Goal: Task Accomplishment & Management: Complete application form

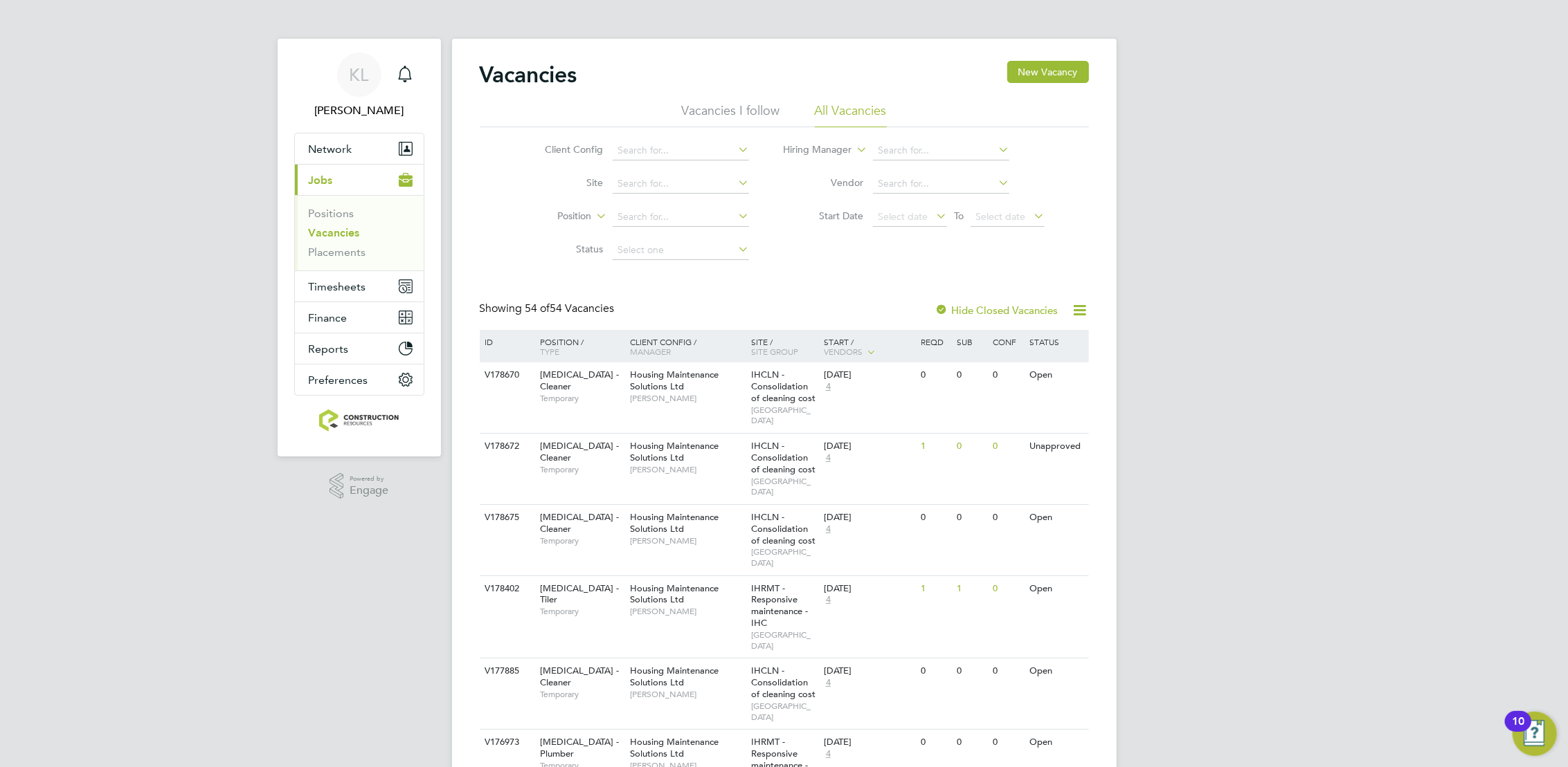
click at [933, 216] on icon at bounding box center [933, 216] width 0 height 20
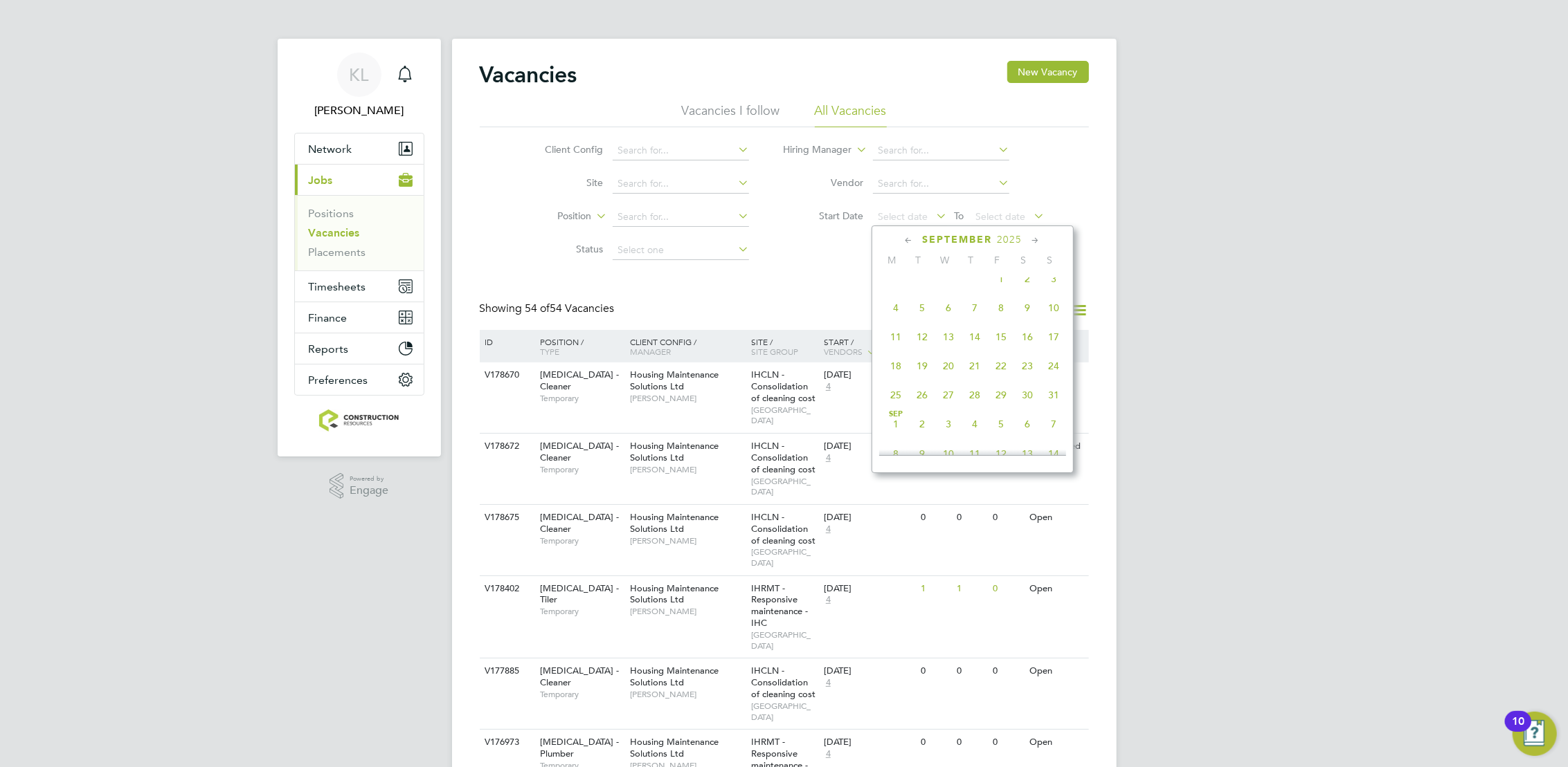
scroll to position [163, 0]
click at [897, 321] on div "[DATE] 2 3 4 5 6 7 8 9 10 11 12 13 14 15 16 17 18 19 20 21 22 23 24 25 26 27 28…" at bounding box center [982, 364] width 204 height 146
click at [895, 327] on span "7" at bounding box center [895, 334] width 26 height 26
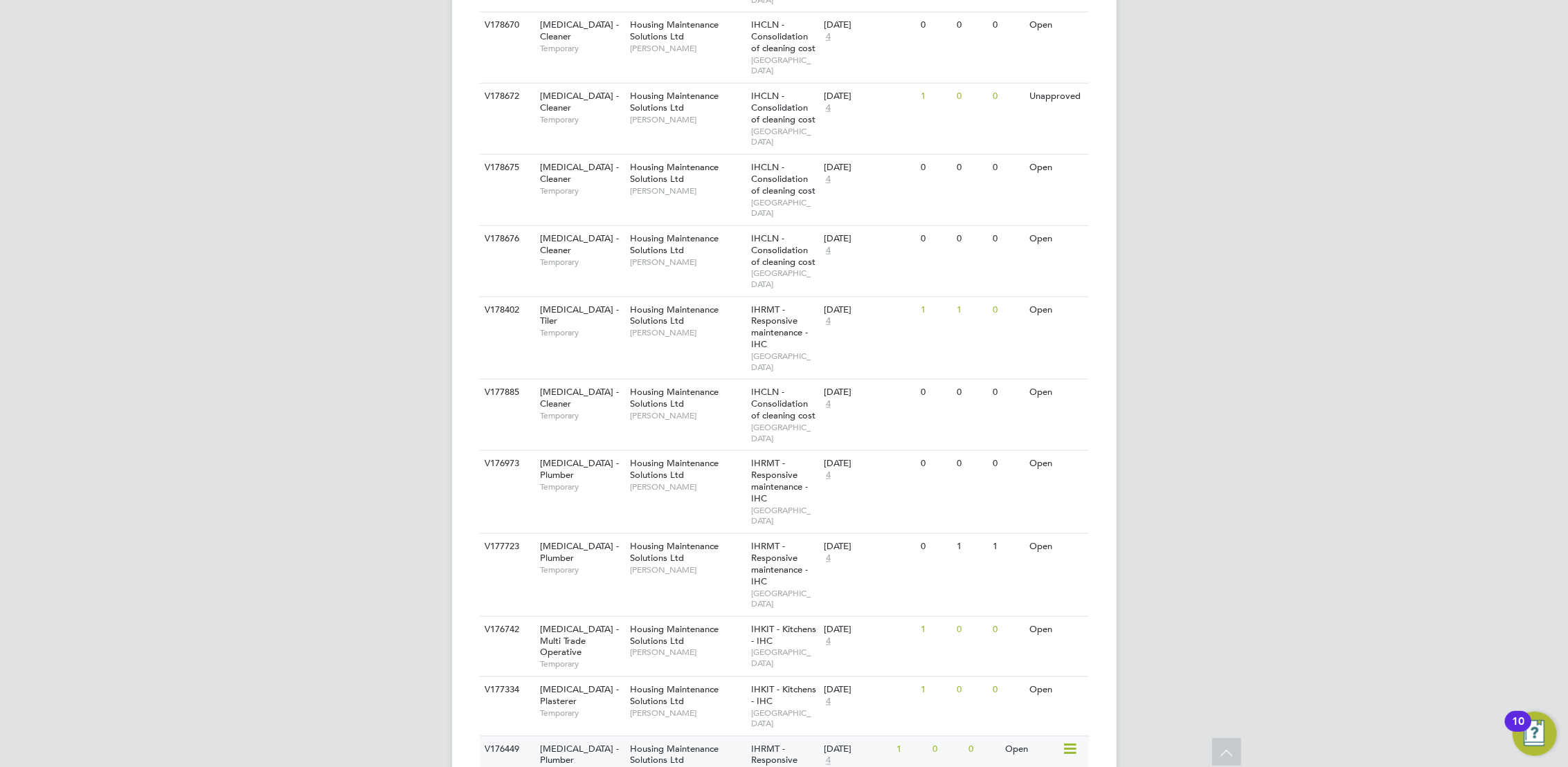
scroll to position [1644, 0]
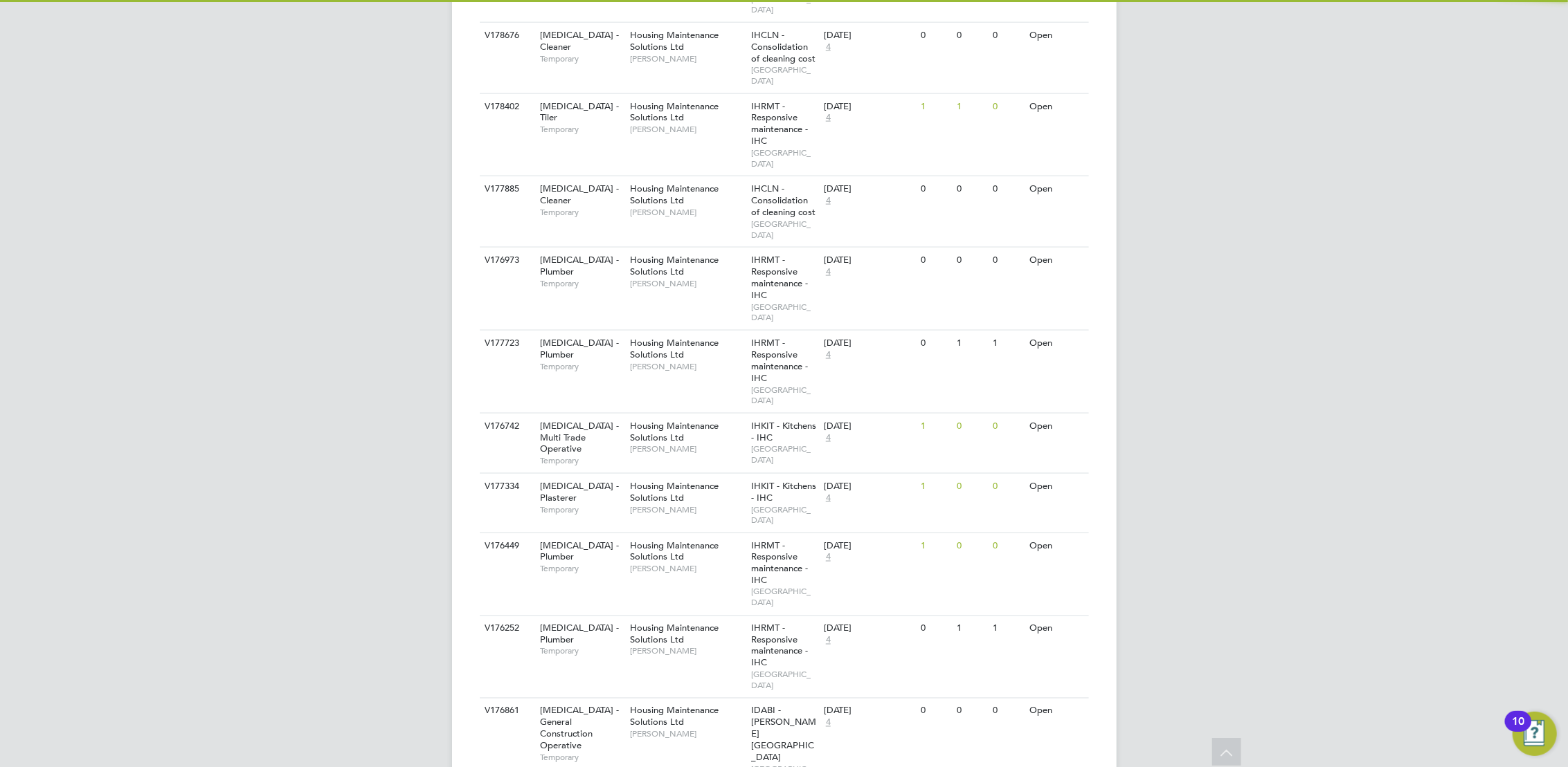
scroll to position [2067, 0]
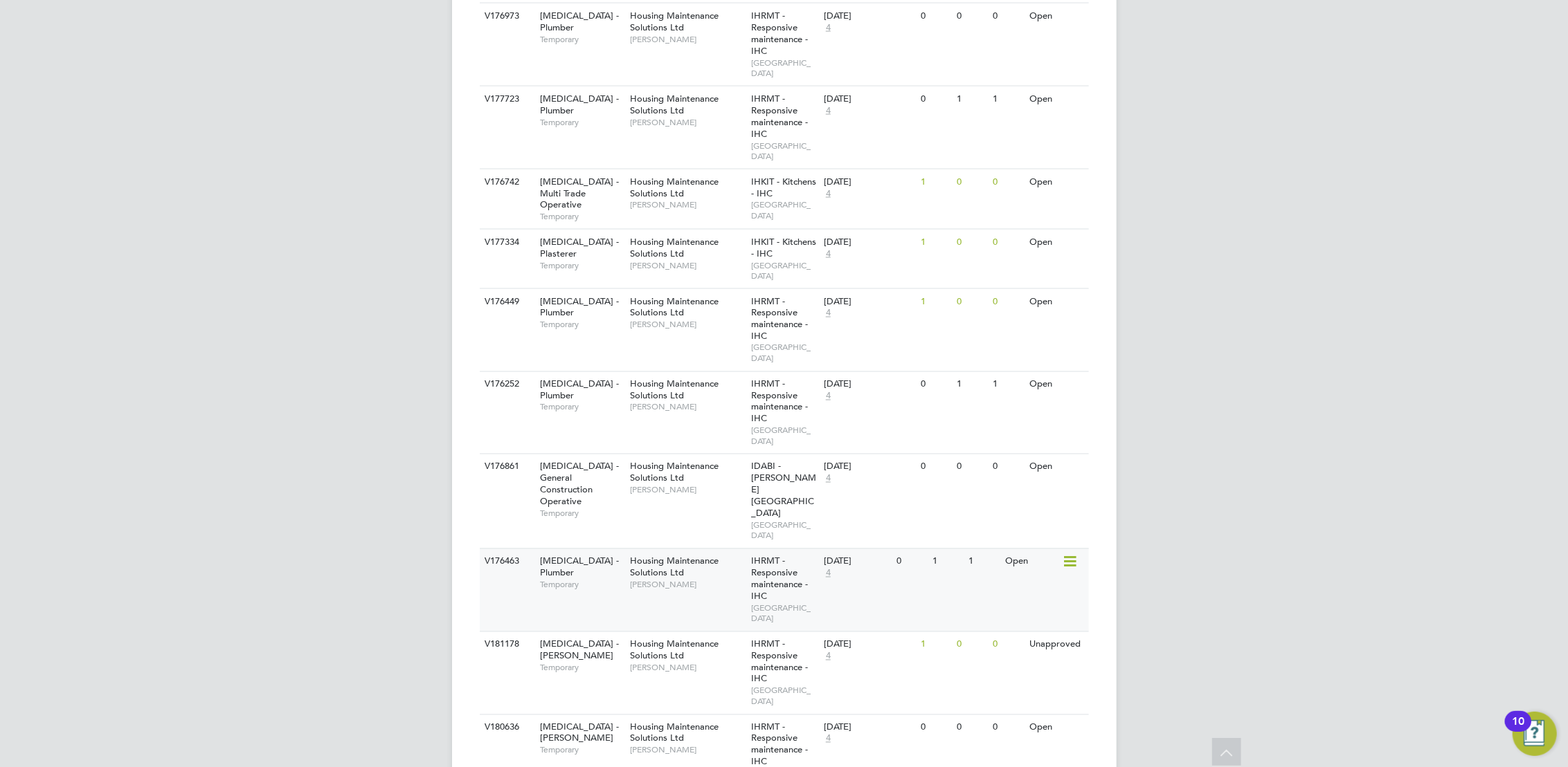
click at [891, 548] on div "V176463 [MEDICAL_DATA] - Plumber Temporary Housing Maintenance Solutions Ltd [P…" at bounding box center [784, 590] width 609 height 83
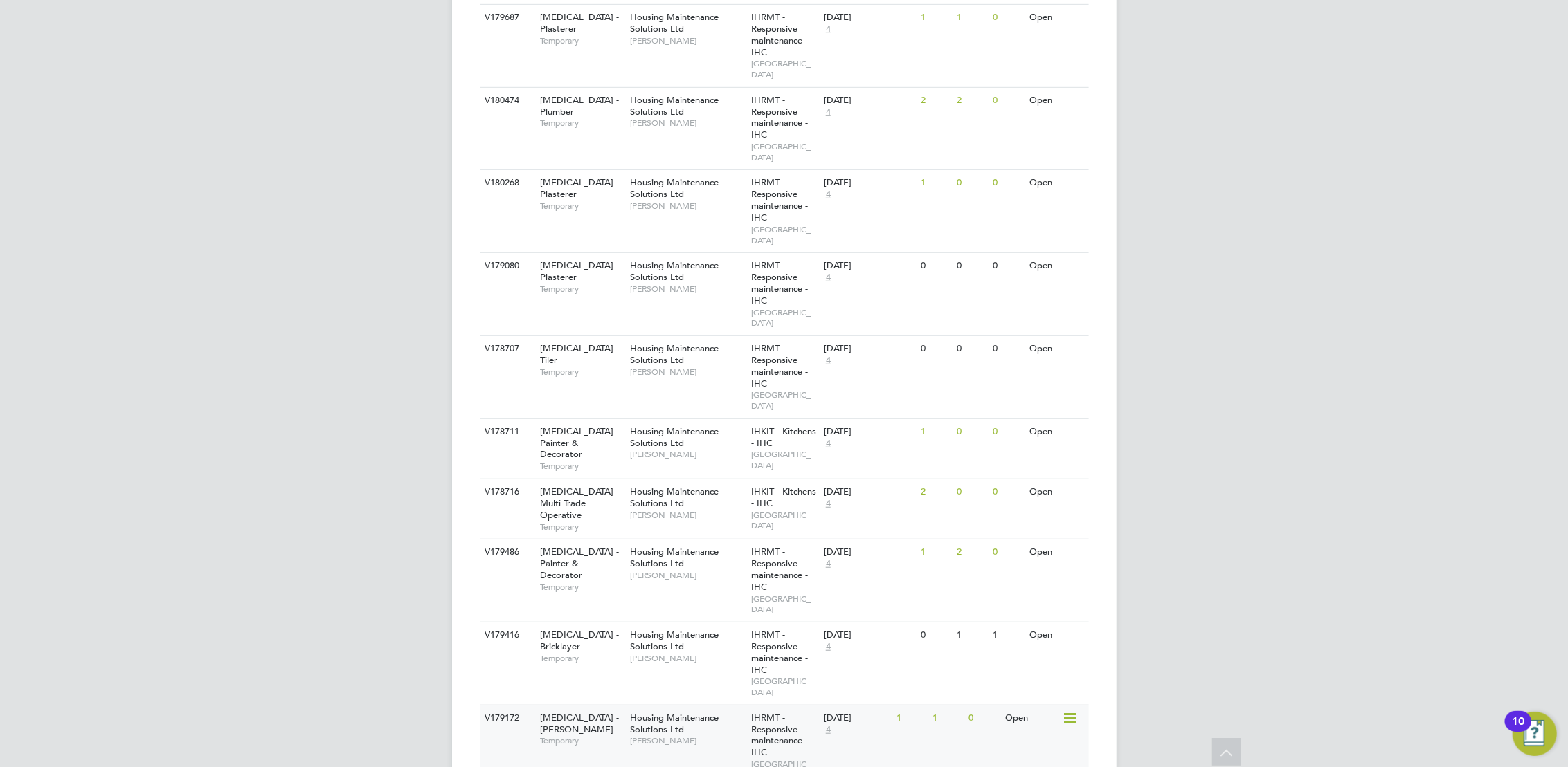
scroll to position [952, 0]
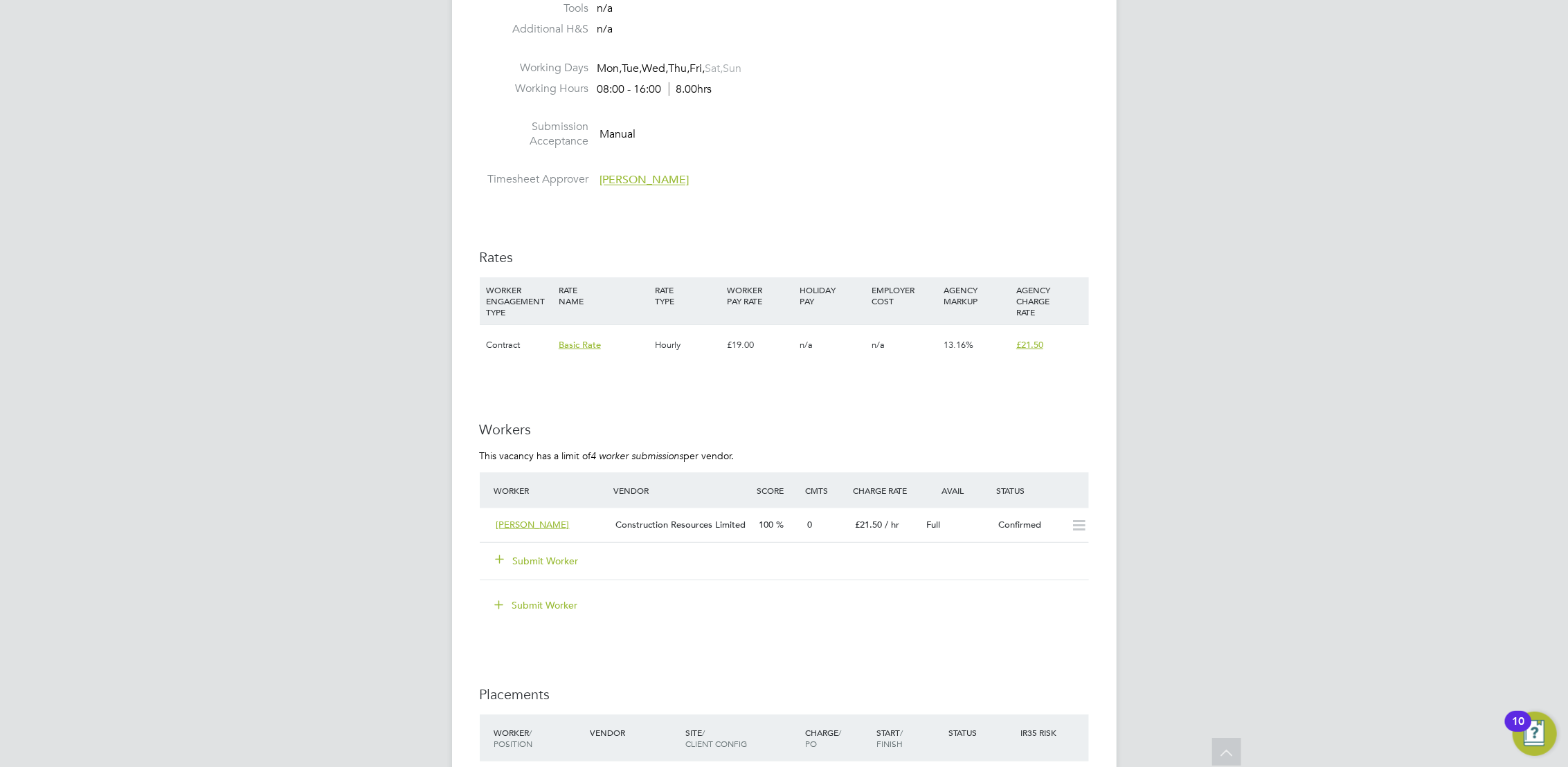
scroll to position [865, 0]
